Goal: Task Accomplishment & Management: Use online tool/utility

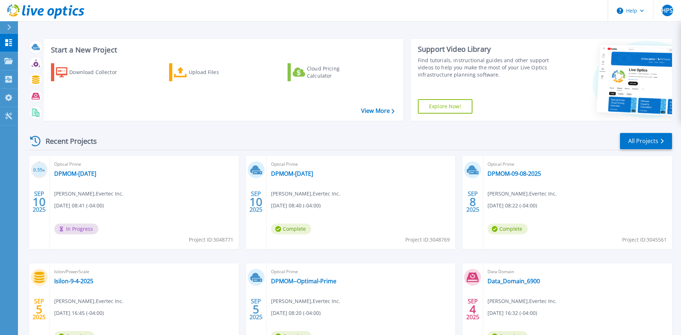
click at [302, 195] on span "Henry Pimentel Suárez , Evertec Inc." at bounding box center [305, 194] width 69 height 8
drag, startPoint x: 274, startPoint y: 194, endPoint x: 322, endPoint y: 194, distance: 48.1
click at [322, 194] on span "Henry Pimentel Suárez , Evertec Inc." at bounding box center [305, 194] width 69 height 8
drag, startPoint x: 322, startPoint y: 194, endPoint x: 344, endPoint y: 245, distance: 55.2
click at [343, 245] on div "Optical Prime DPMOM-Sept-10-2025 Henry Pimentel Suárez , Evertec Inc. 09/10/202…" at bounding box center [361, 202] width 189 height 93
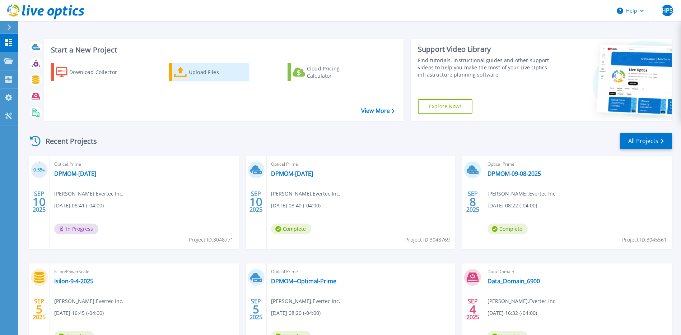
click at [190, 68] on div "Upload Files" at bounding box center [217, 72] width 57 height 14
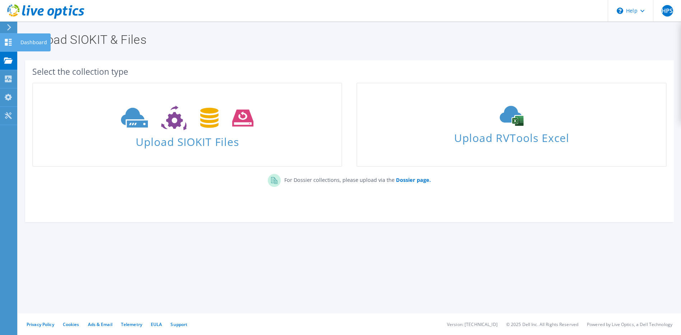
click at [12, 42] on icon at bounding box center [8, 42] width 9 height 7
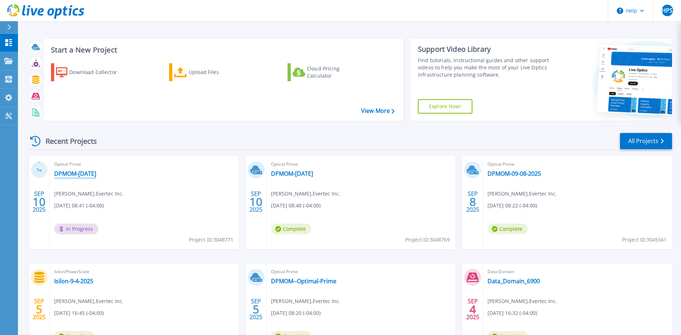
click at [82, 171] on link "DPMOM-[DATE]" at bounding box center [75, 173] width 42 height 7
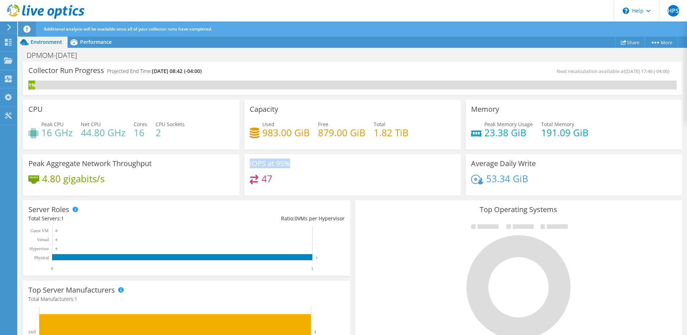
drag, startPoint x: 247, startPoint y: 163, endPoint x: 313, endPoint y: 161, distance: 66.5
click at [313, 161] on div "IOPS at 95% 47" at bounding box center [352, 175] width 216 height 42
drag, startPoint x: 313, startPoint y: 161, endPoint x: 261, endPoint y: 135, distance: 58.5
click at [262, 135] on h4 "983.00 GiB" at bounding box center [285, 133] width 47 height 8
drag, startPoint x: 485, startPoint y: 181, endPoint x: 565, endPoint y: 178, distance: 79.4
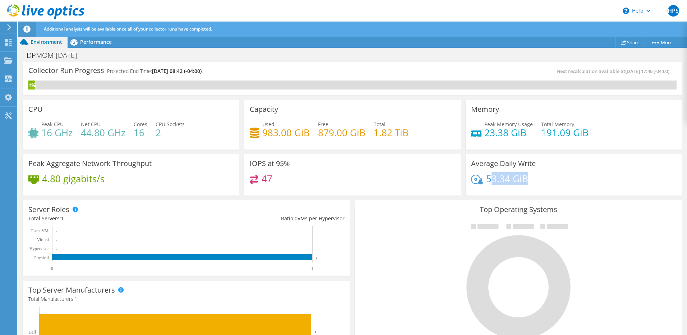
click at [565, 178] on div "53.34 GiB" at bounding box center [573, 182] width 205 height 15
click at [486, 187] on div "53.34 GiB" at bounding box center [573, 182] width 205 height 15
drag, startPoint x: 486, startPoint y: 132, endPoint x: 564, endPoint y: 132, distance: 77.6
click at [564, 132] on div "Peak Memory Usage 23.38 GiB Total Memory 191.09 GiB" at bounding box center [573, 131] width 205 height 23
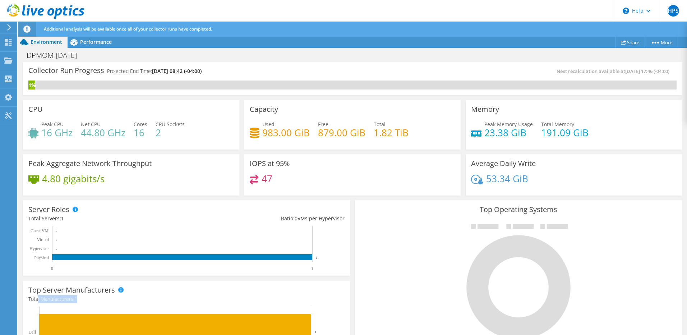
drag, startPoint x: 44, startPoint y: 298, endPoint x: 102, endPoint y: 297, distance: 58.2
click at [102, 297] on h4 "Total Manufacturers: 1" at bounding box center [186, 299] width 316 height 8
drag, startPoint x: 43, startPoint y: 176, endPoint x: 84, endPoint y: 182, distance: 41.1
click at [83, 182] on h4 "4.80 gigabits/s" at bounding box center [73, 179] width 62 height 8
